Goal: Information Seeking & Learning: Learn about a topic

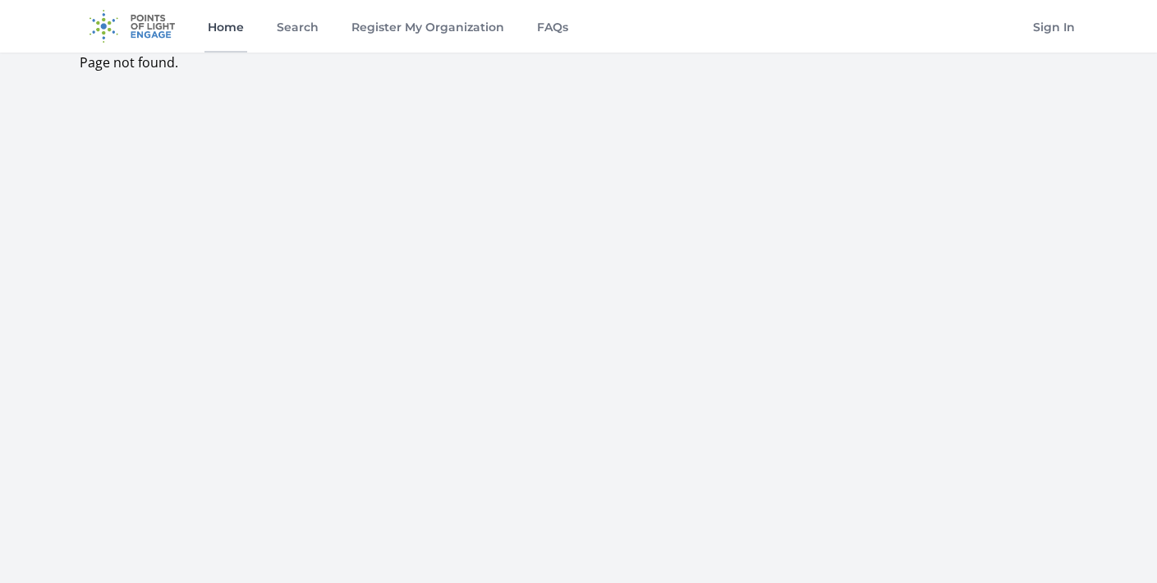
click at [232, 35] on link "Home" at bounding box center [226, 26] width 43 height 53
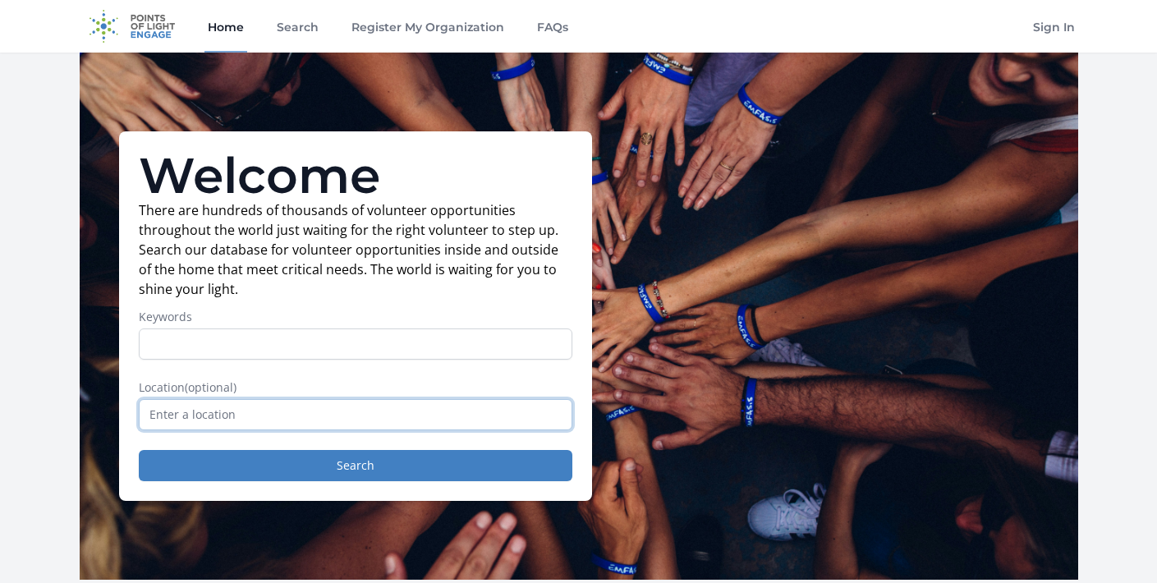
click at [375, 421] on input "text" at bounding box center [356, 414] width 434 height 31
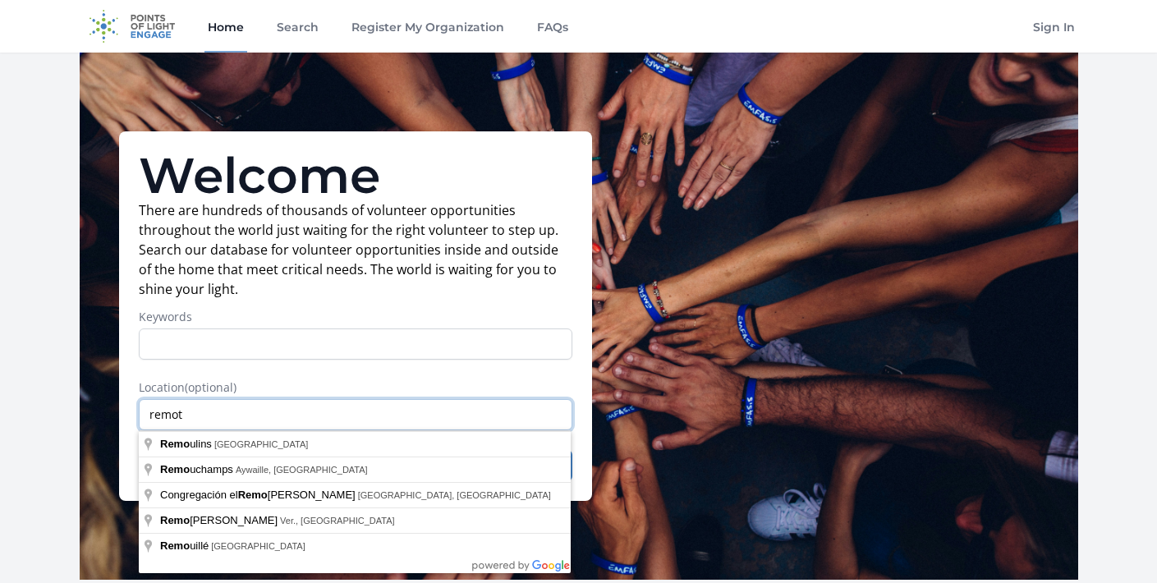
type input "remote"
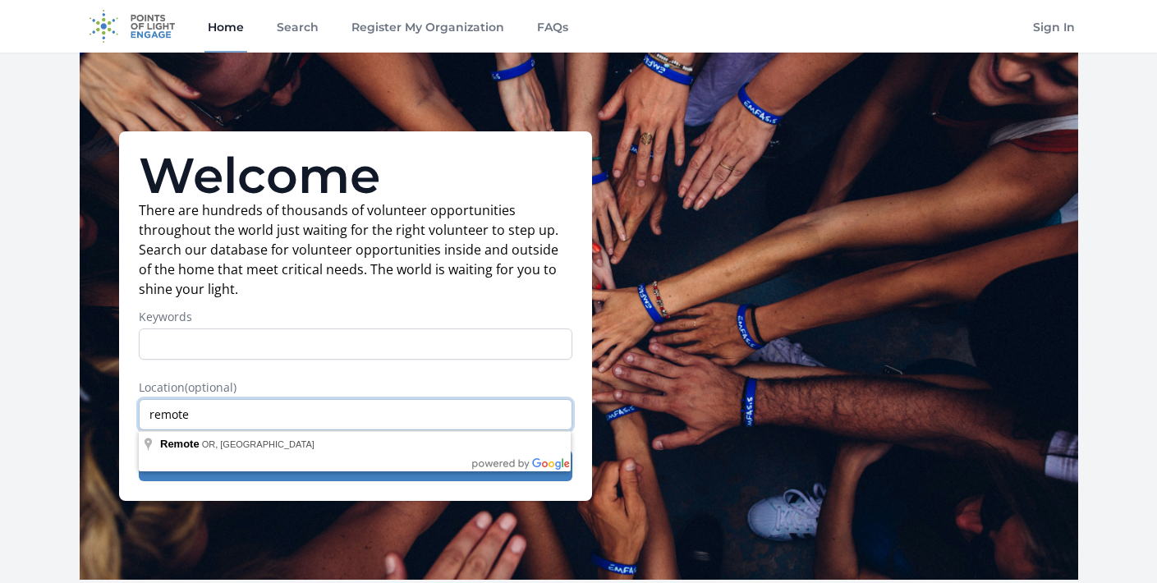
click at [298, 411] on input "remote" at bounding box center [356, 414] width 434 height 31
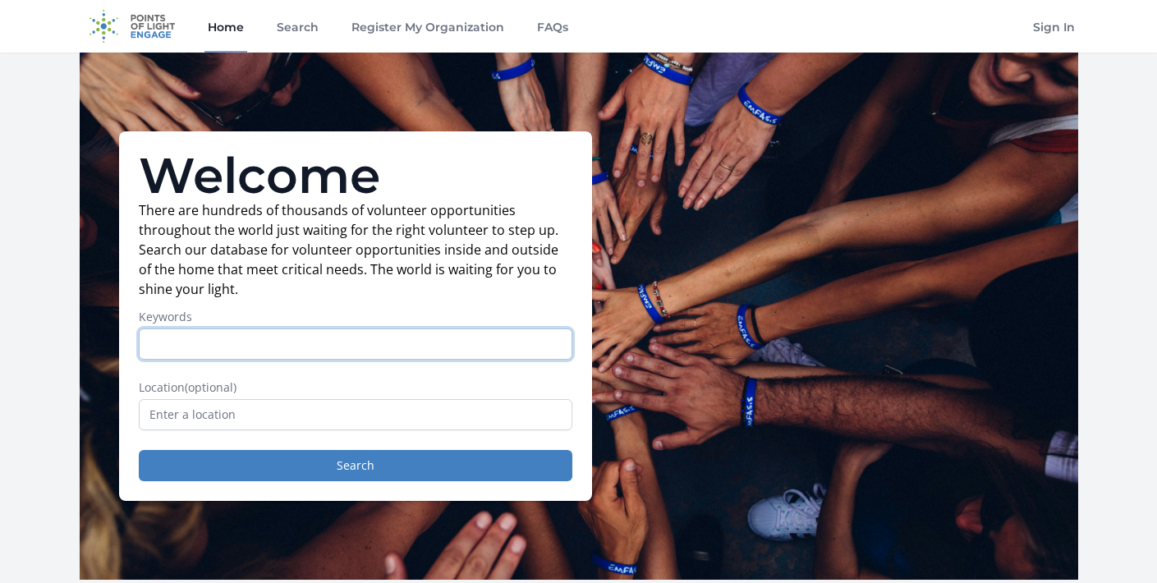
click at [312, 333] on input "Keywords" at bounding box center [356, 344] width 434 height 31
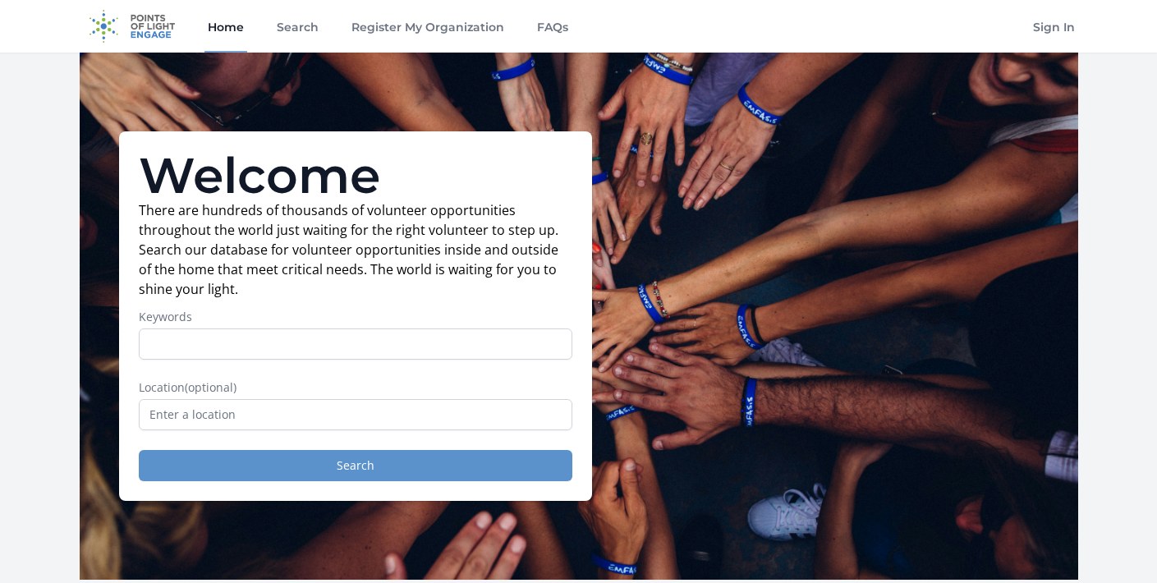
click at [319, 466] on button "Search" at bounding box center [356, 465] width 434 height 31
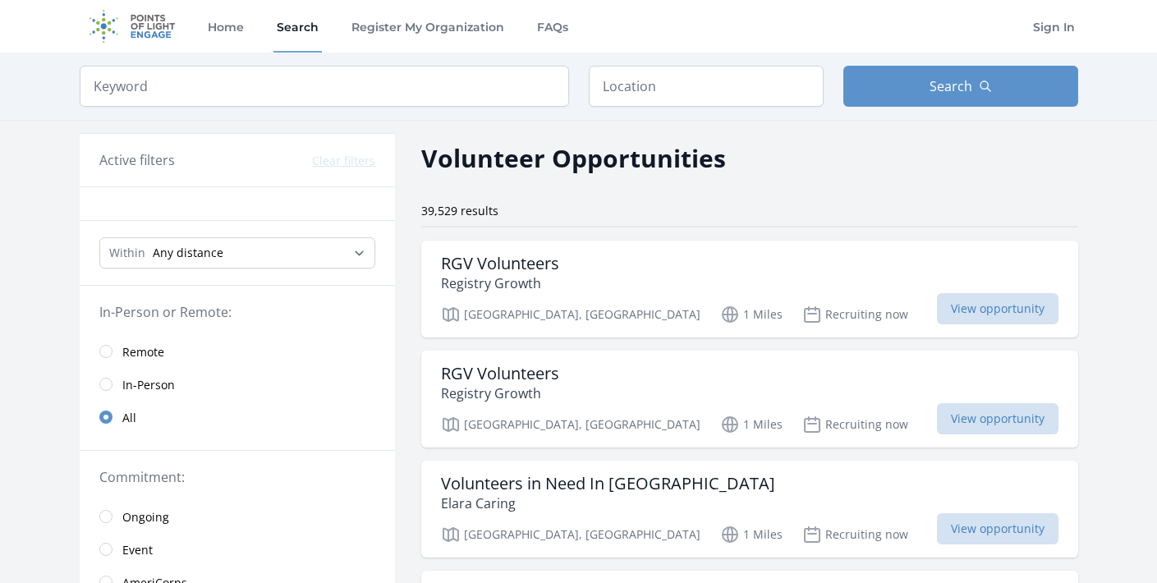
click at [134, 359] on span "Remote" at bounding box center [143, 352] width 42 height 16
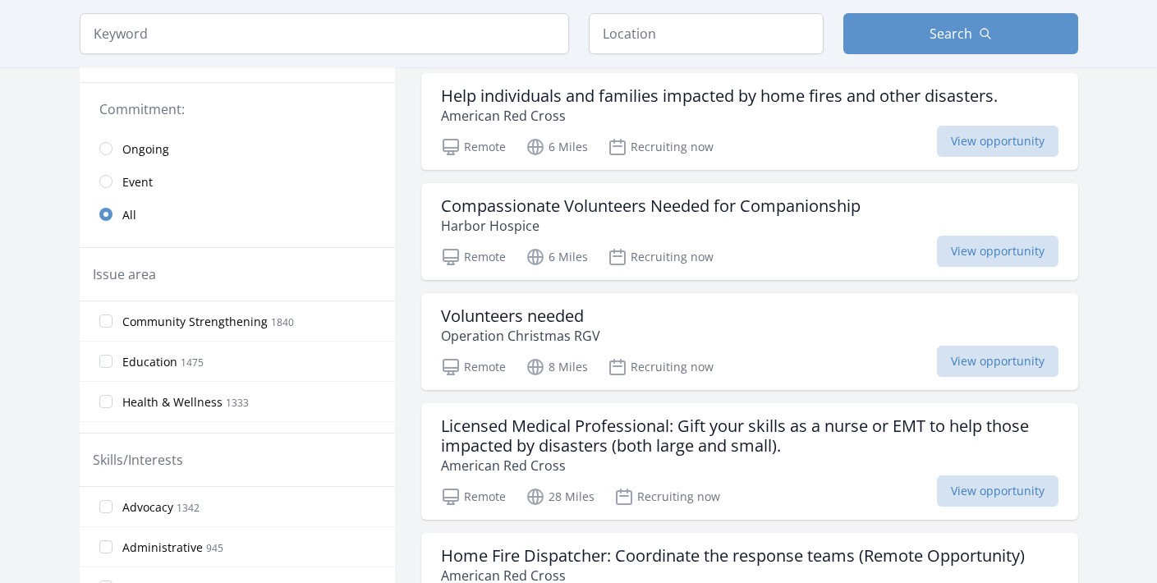
scroll to position [407, 0]
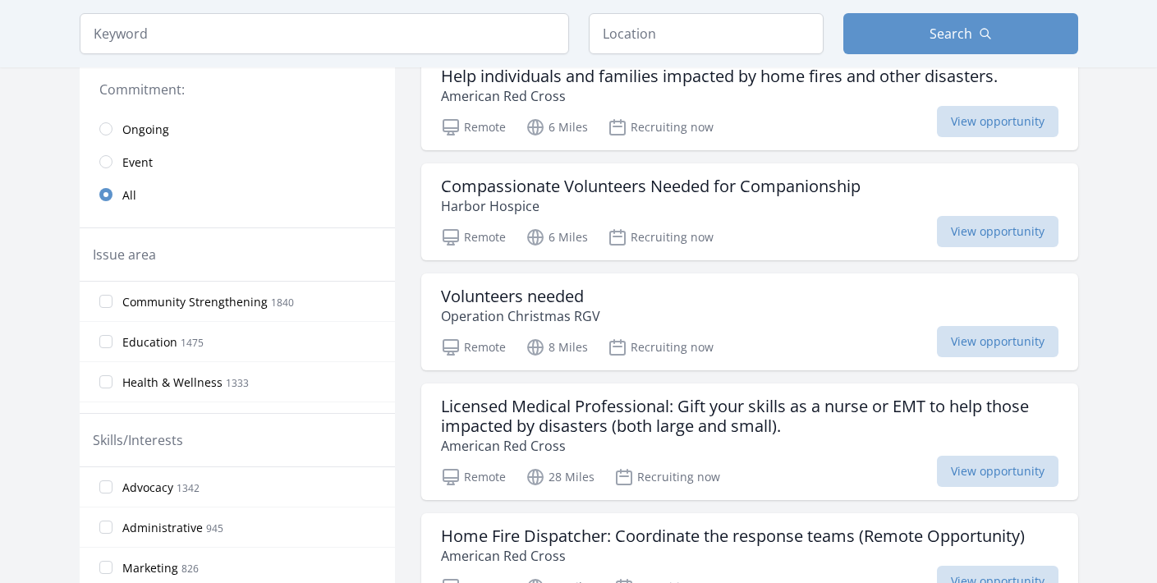
drag, startPoint x: 1149, startPoint y: 76, endPoint x: 1145, endPoint y: 168, distance: 92.9
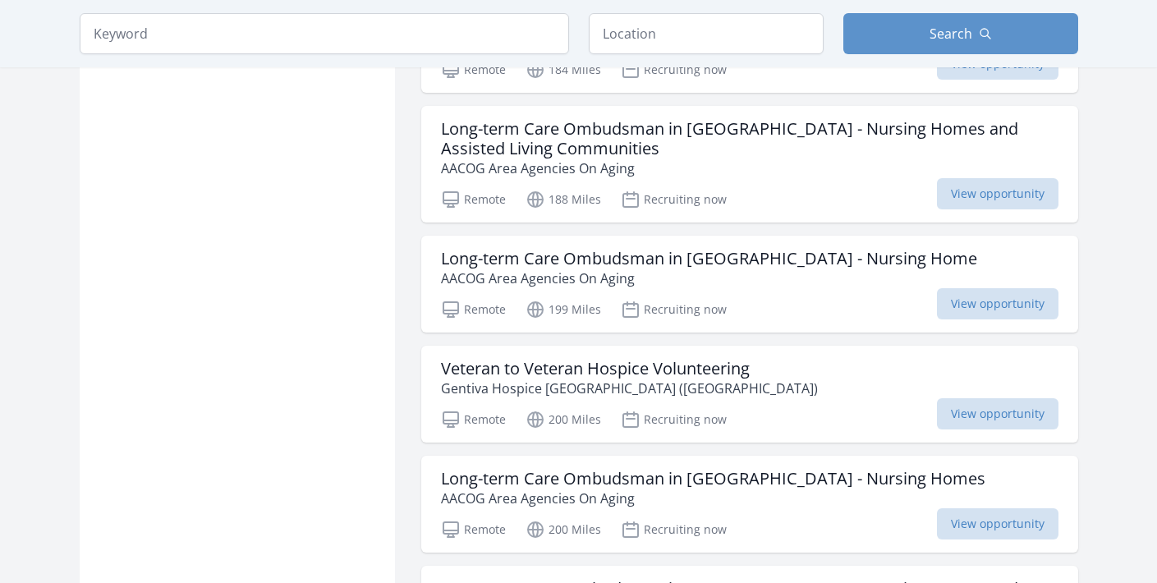
scroll to position [1280, 0]
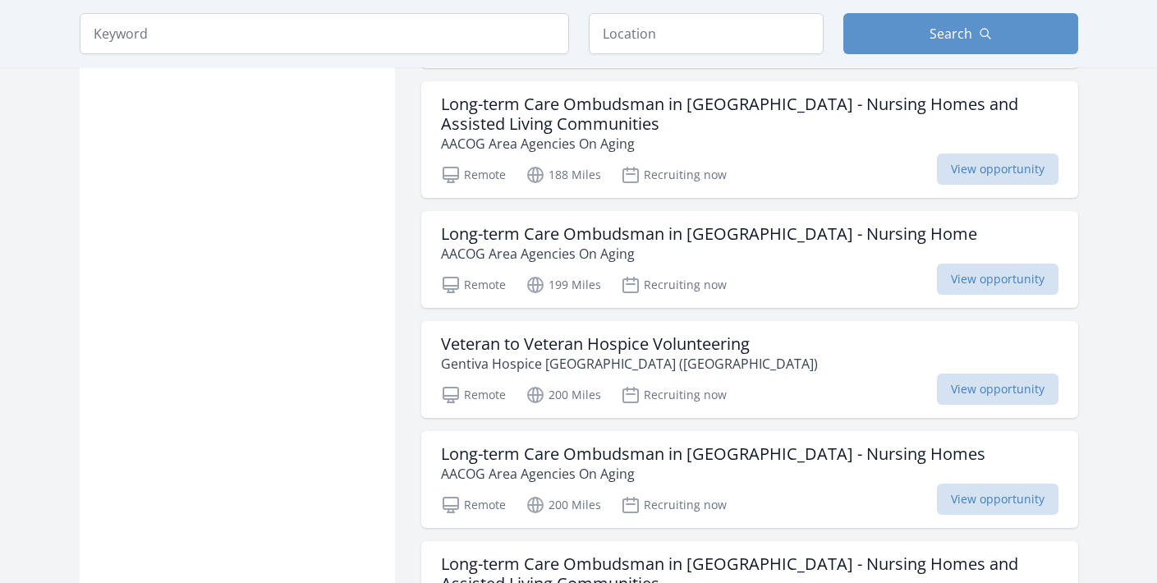
click at [1109, 349] on main "Keyword Location Search Active filters Clear filters :" at bounding box center [578, 37] width 1157 height 2528
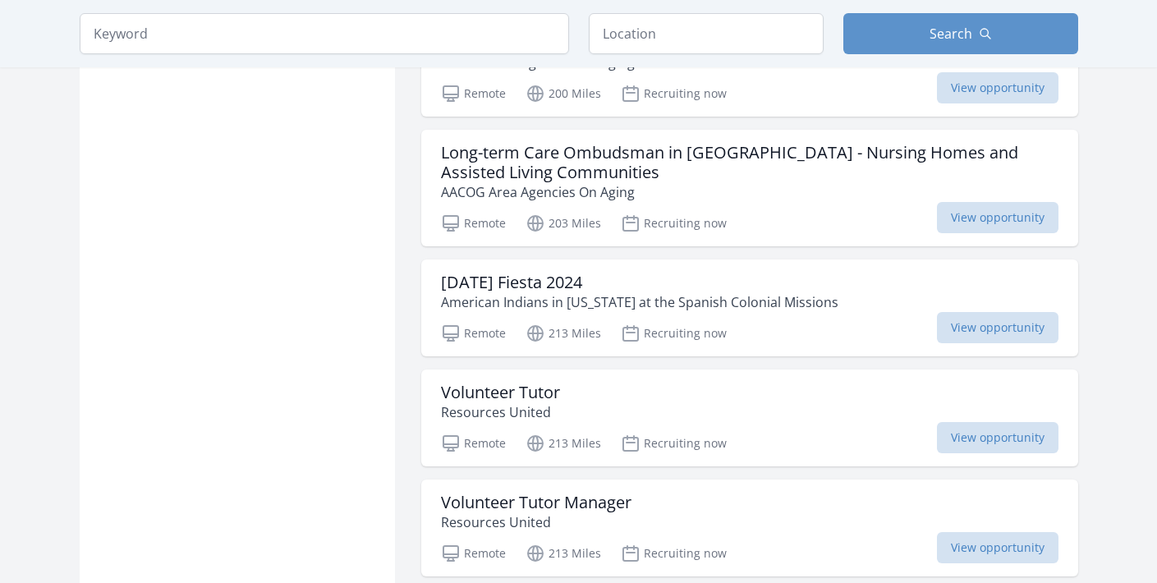
scroll to position [1695, 0]
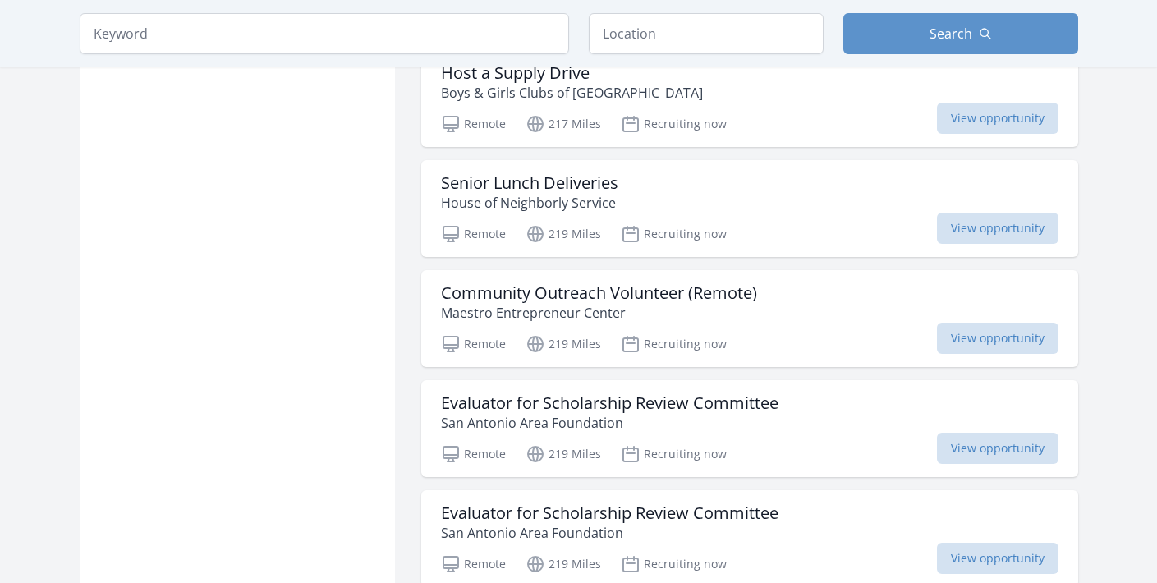
scroll to position [2348, 0]
